Goal: Task Accomplishment & Management: Manage account settings

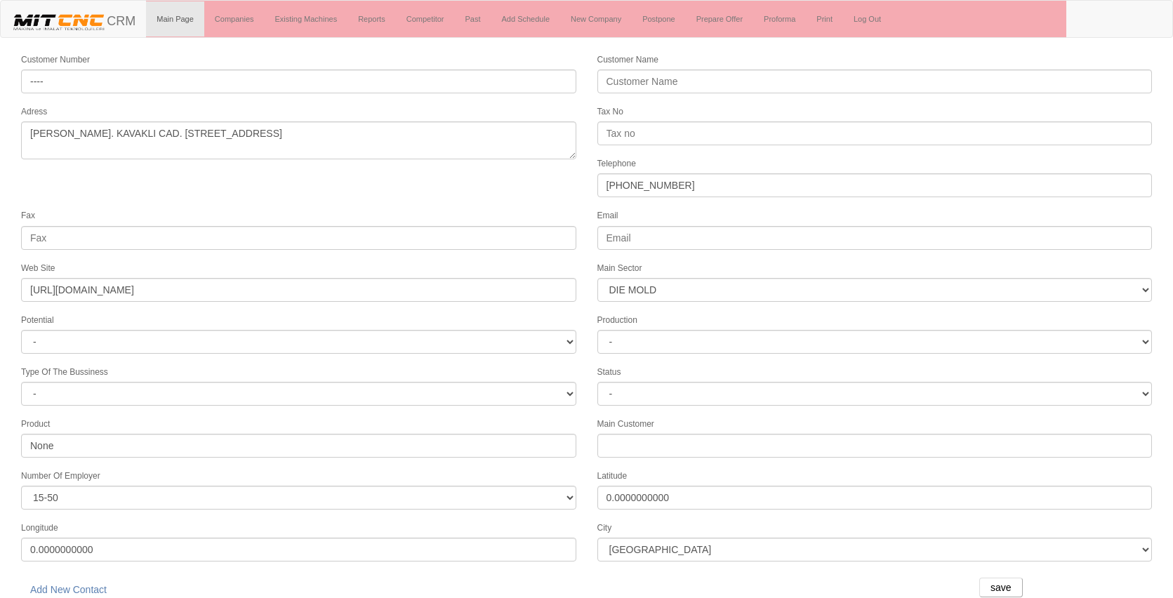
select select "362"
select select "99"
select select "362"
select select "99"
click at [251, 23] on link "Companies" at bounding box center [234, 18] width 60 height 35
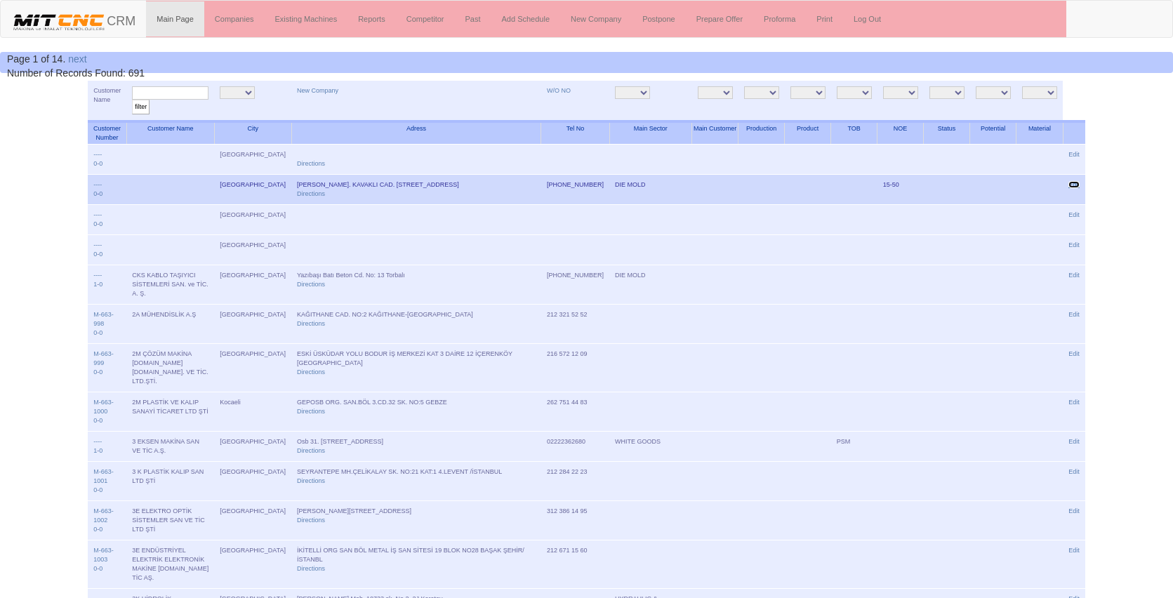
click at [1074, 184] on link "Edit" at bounding box center [1074, 184] width 11 height 7
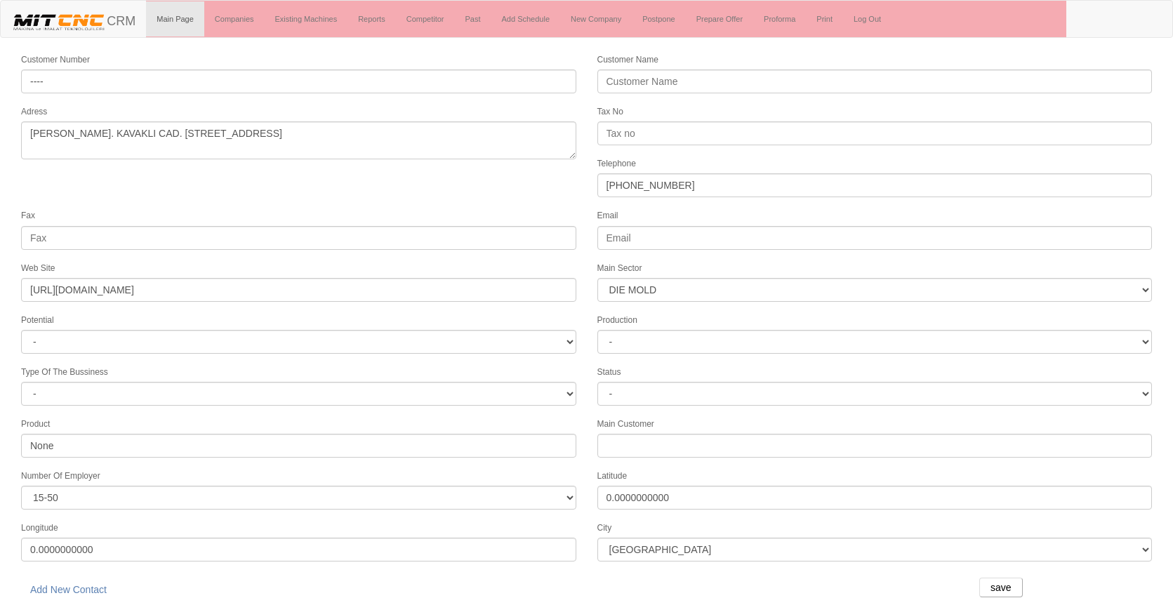
select select "362"
select select "99"
select select "362"
select select "99"
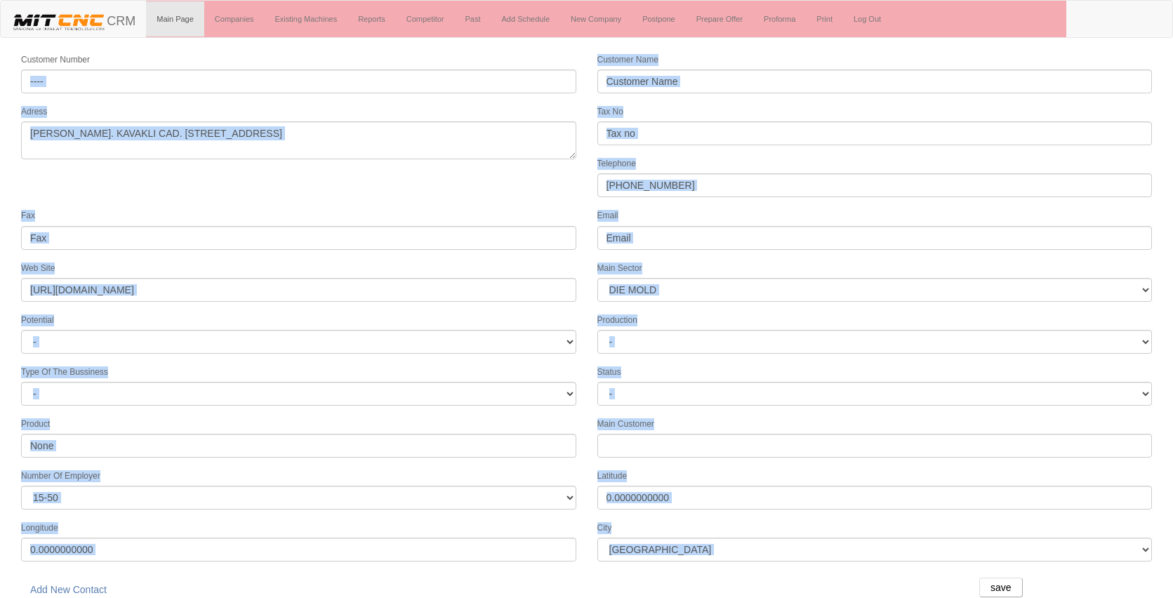
drag, startPoint x: 407, startPoint y: 196, endPoint x: 413, endPoint y: 48, distance: 147.6
click at [411, 65] on form "Customer Number ---- Customer Name Adress KAVAKLI MAH. KAVAKLI CAD. [STREET_ADD…" at bounding box center [586, 330] width 1173 height 556
click at [473, 109] on div "Adress KAVAKLI MAH. KAVAKLI CAD. [STREET_ADDRESS]" at bounding box center [299, 131] width 577 height 55
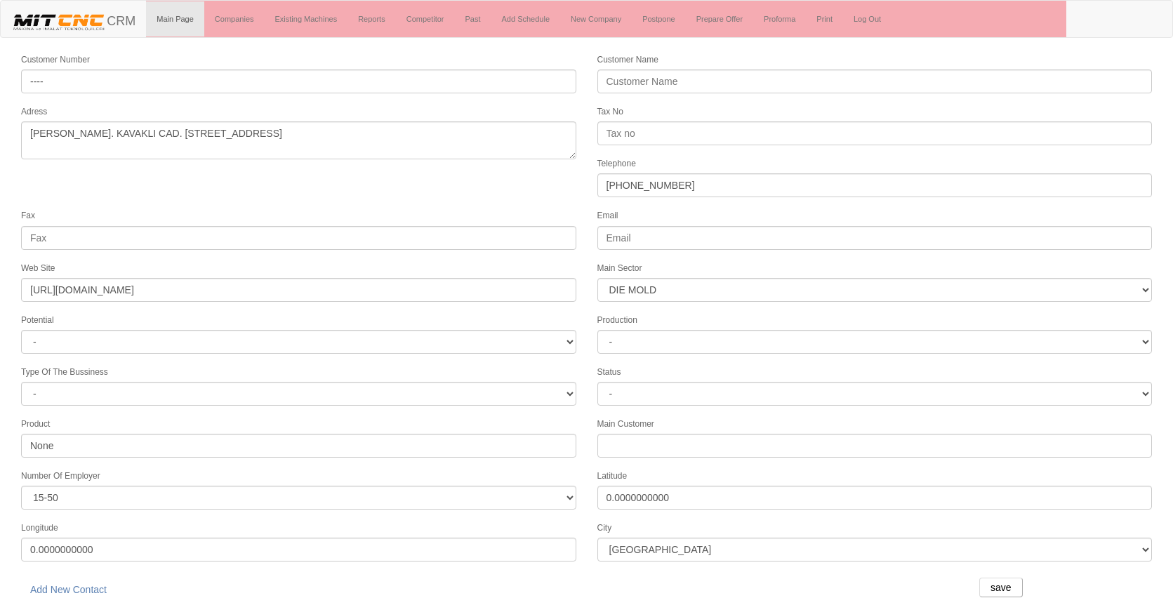
select select "362"
select select "99"
select select "362"
select select "99"
click at [248, 20] on link "Companies" at bounding box center [234, 18] width 60 height 35
